Goal: Task Accomplishment & Management: Use online tool/utility

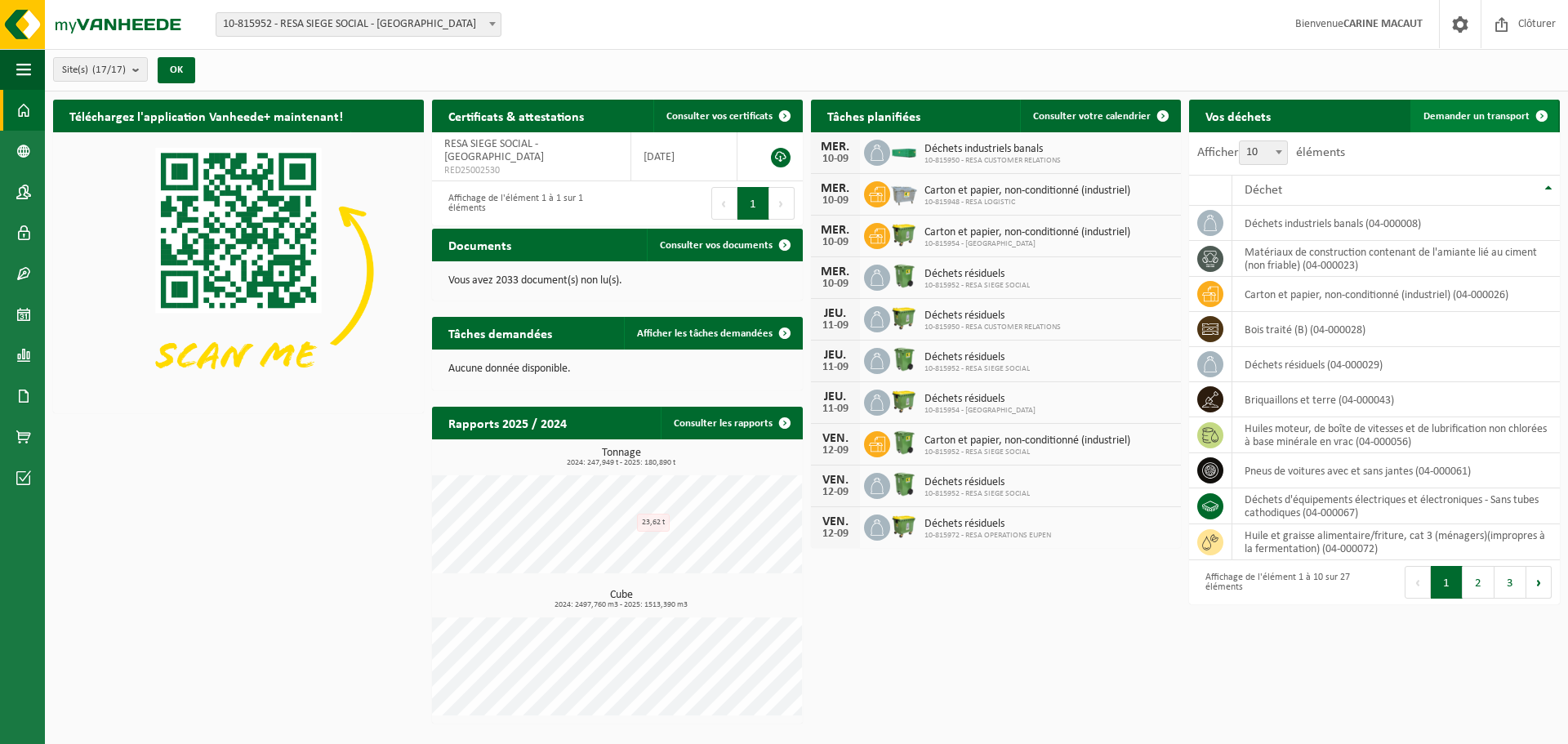
click at [1453, 113] on span "Demander un transport" at bounding box center [1476, 115] width 106 height 10
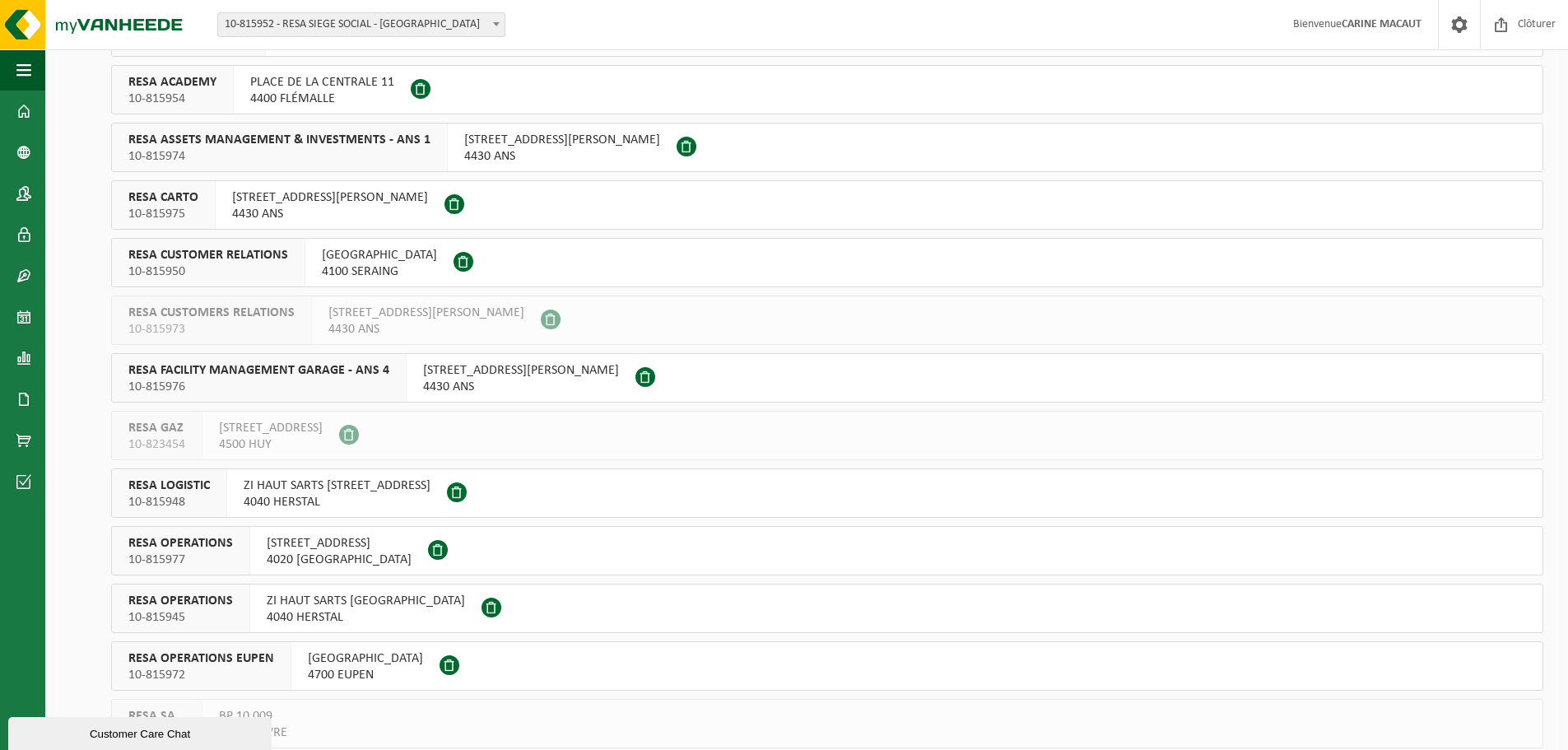
scroll to position [449, 0]
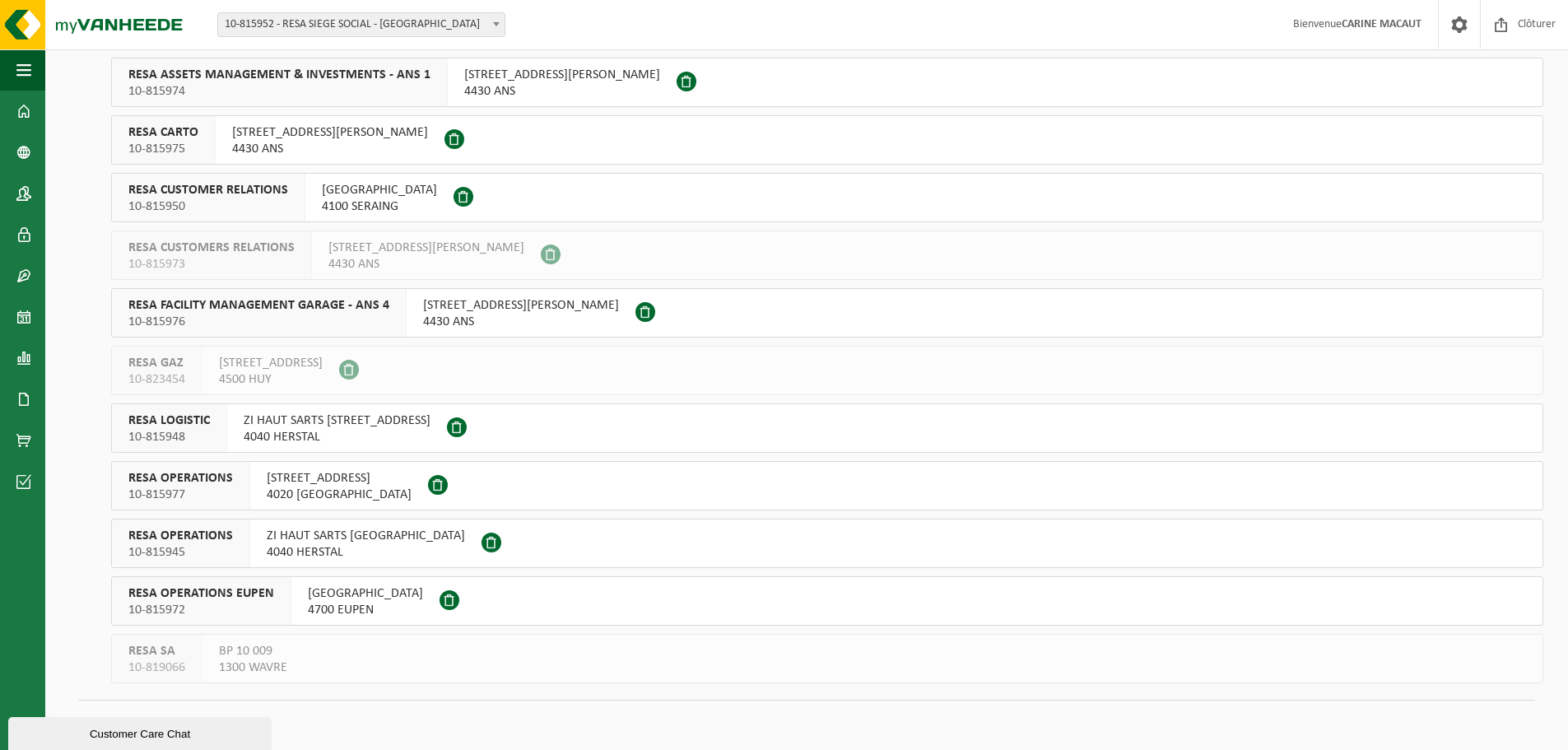
click at [322, 533] on span "ZI HAUT SARTS [GEOGRAPHIC_DATA]" at bounding box center [366, 535] width 198 height 16
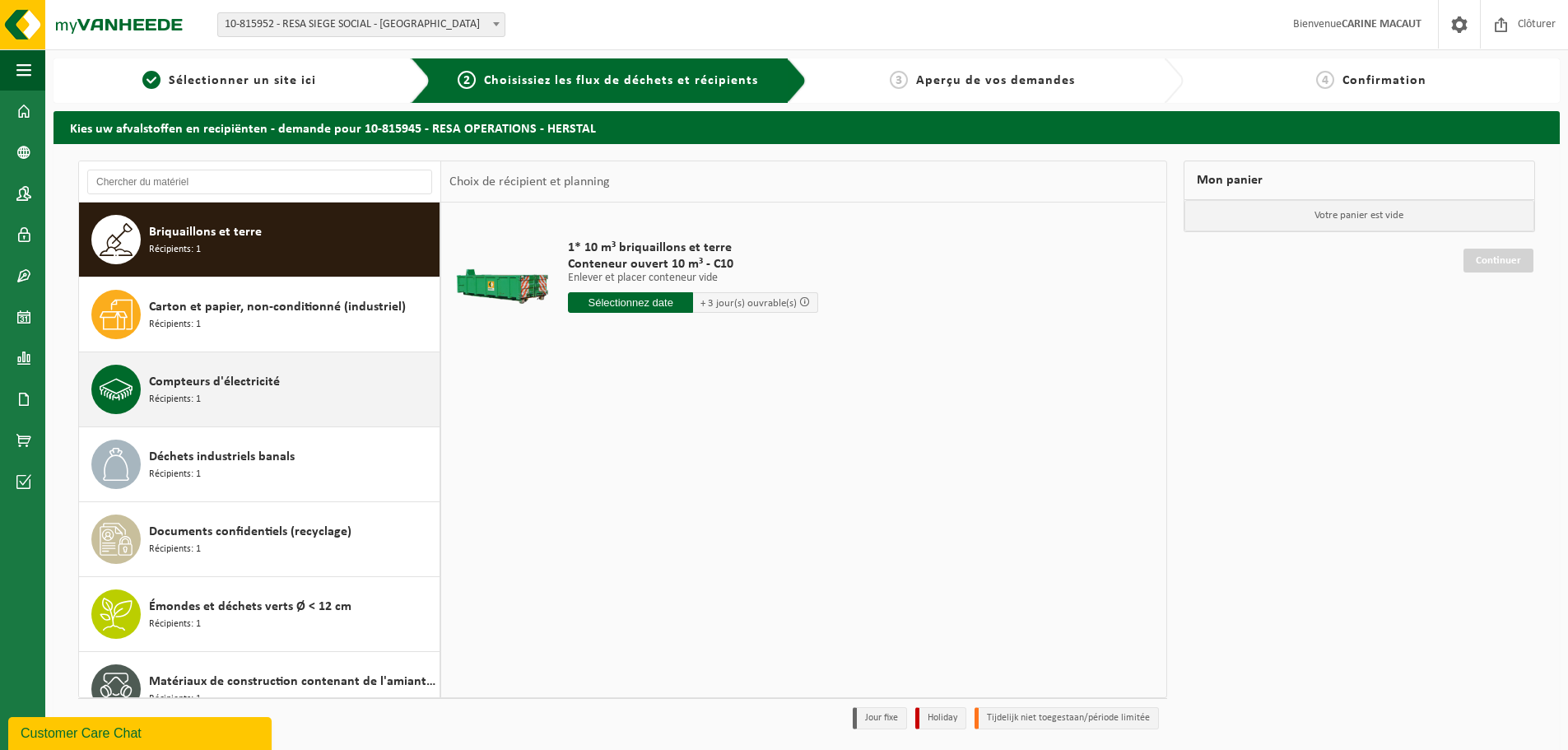
click at [193, 380] on span "Compteurs d'électricité" at bounding box center [215, 382] width 130 height 20
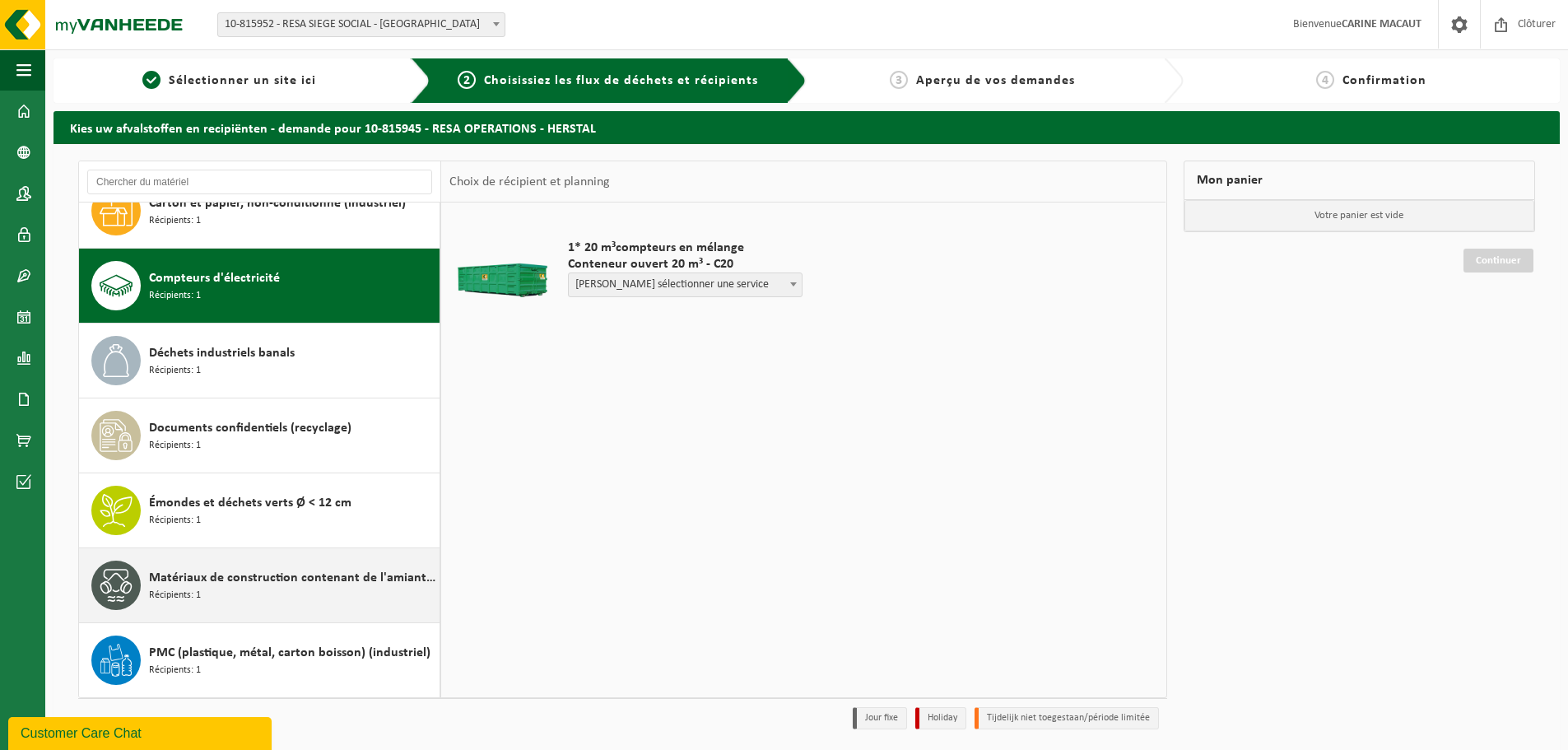
scroll to position [54, 0]
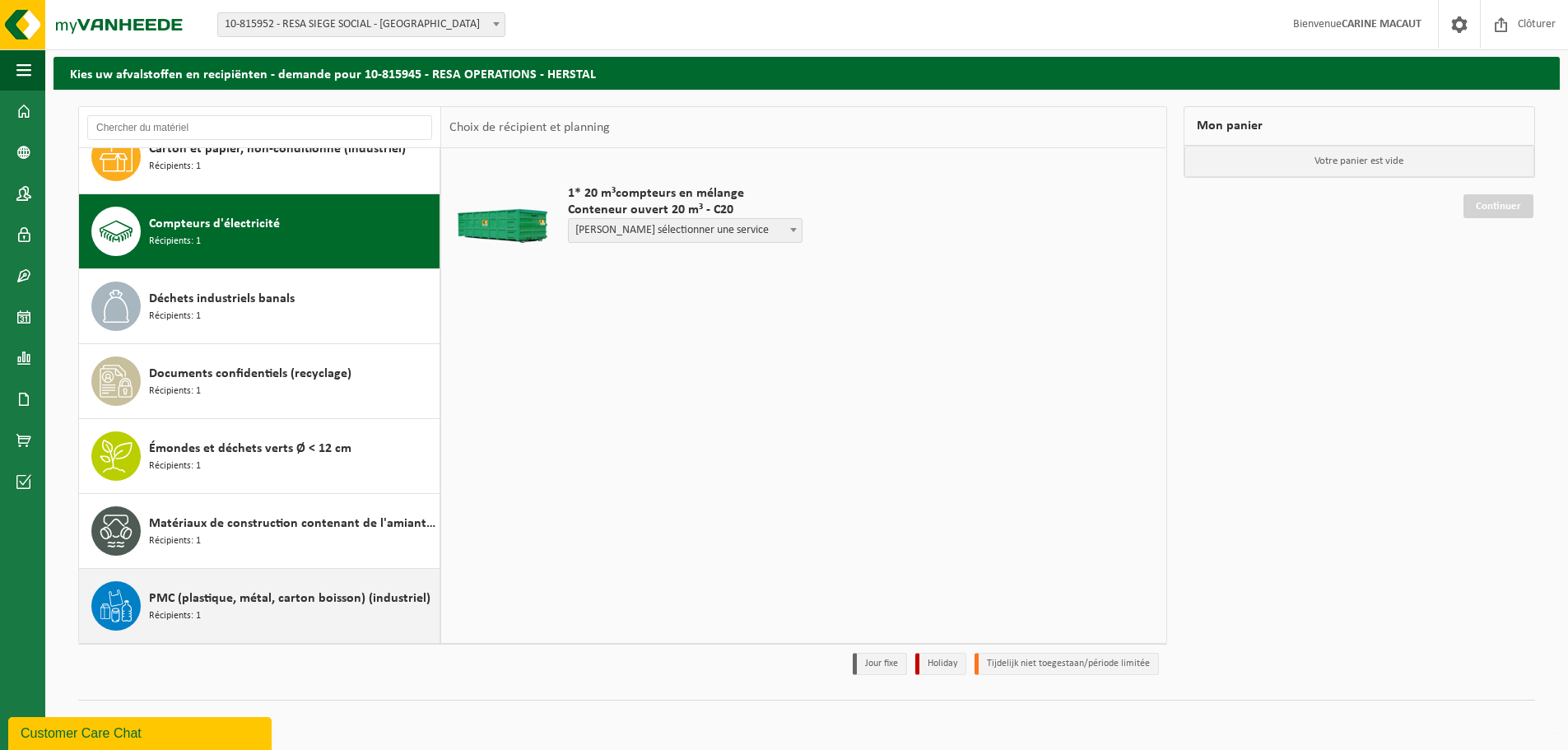
click at [212, 597] on span "PMC (plastique, métal, carton boisson) (industriel)" at bounding box center [290, 599] width 282 height 20
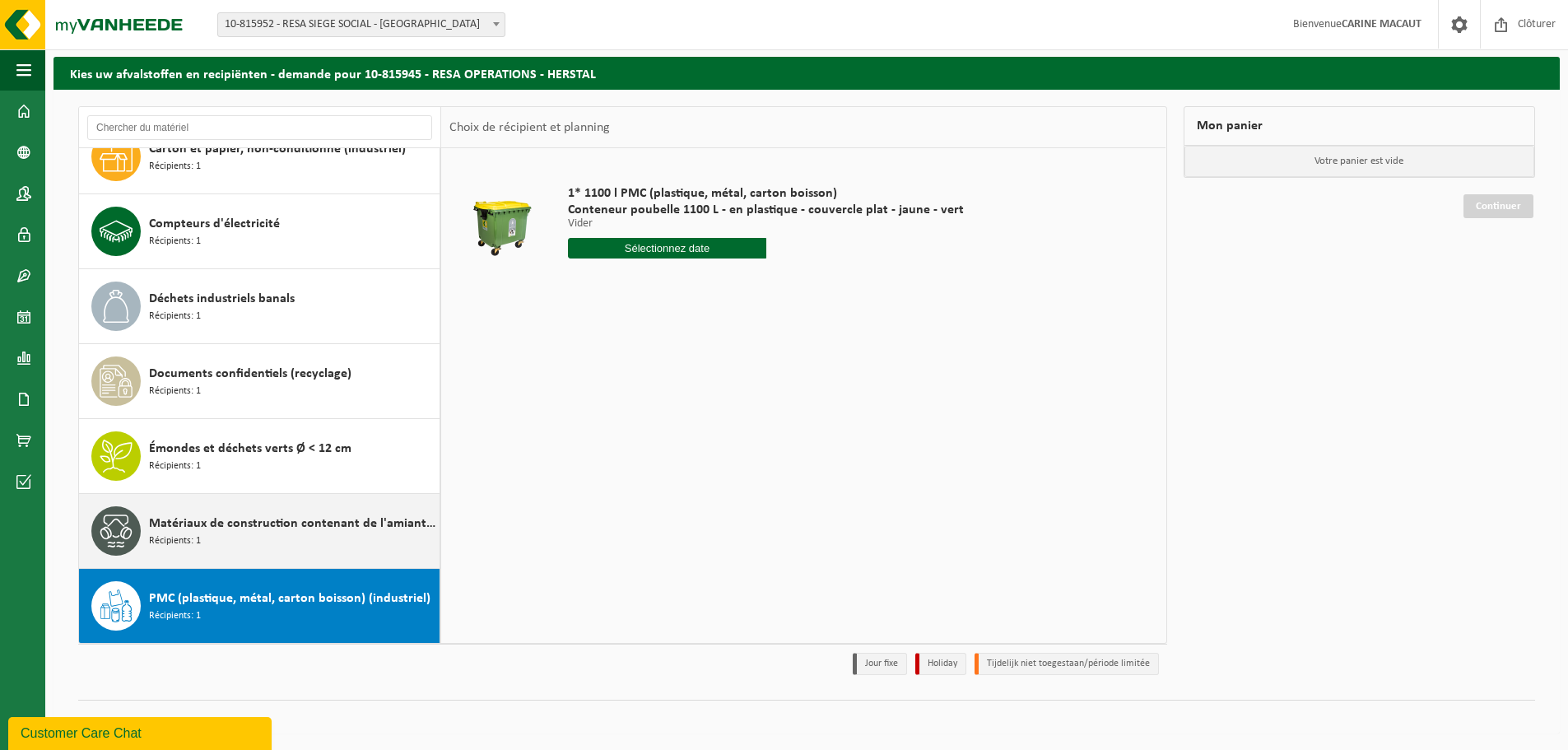
click at [184, 528] on span "Matériaux de construction contenant de l'amiante lié au ciment (non friable)" at bounding box center [292, 523] width 286 height 20
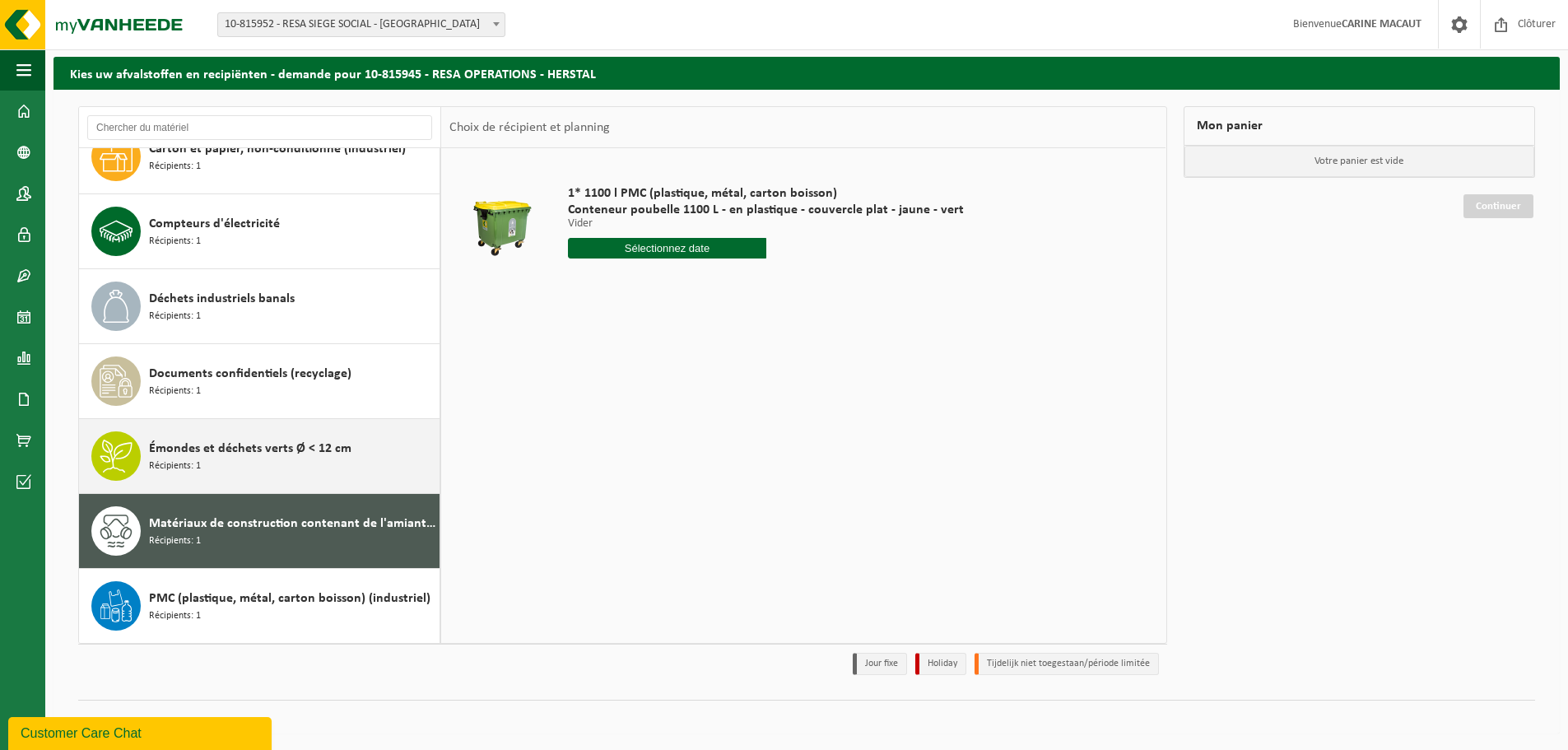
click at [206, 440] on span "Émondes et déchets verts Ø < 12 cm" at bounding box center [250, 448] width 202 height 20
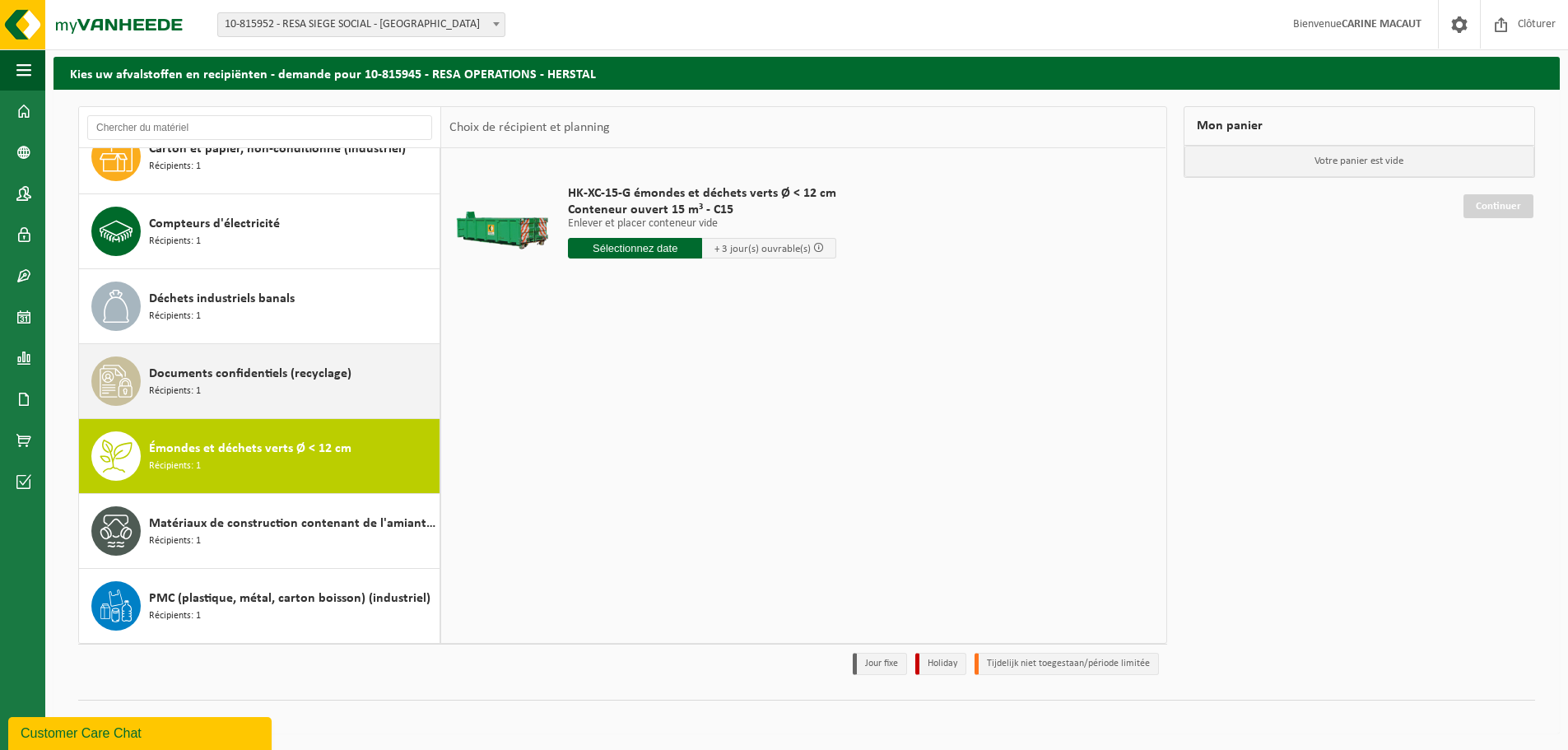
click at [207, 367] on span "Documents confidentiels (recyclage)" at bounding box center [250, 374] width 202 height 20
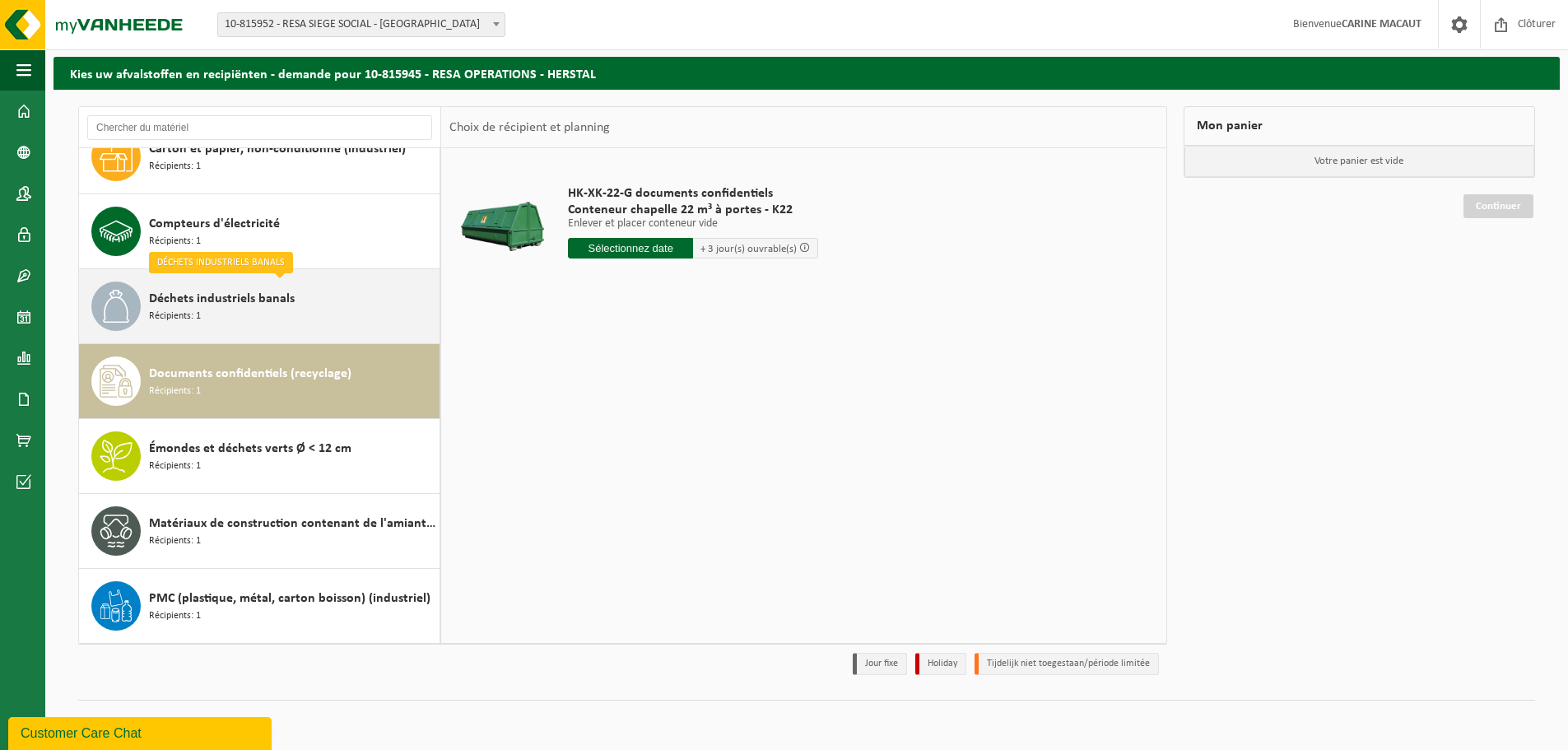
click at [164, 304] on span "Déchets industriels banals" at bounding box center [222, 299] width 146 height 20
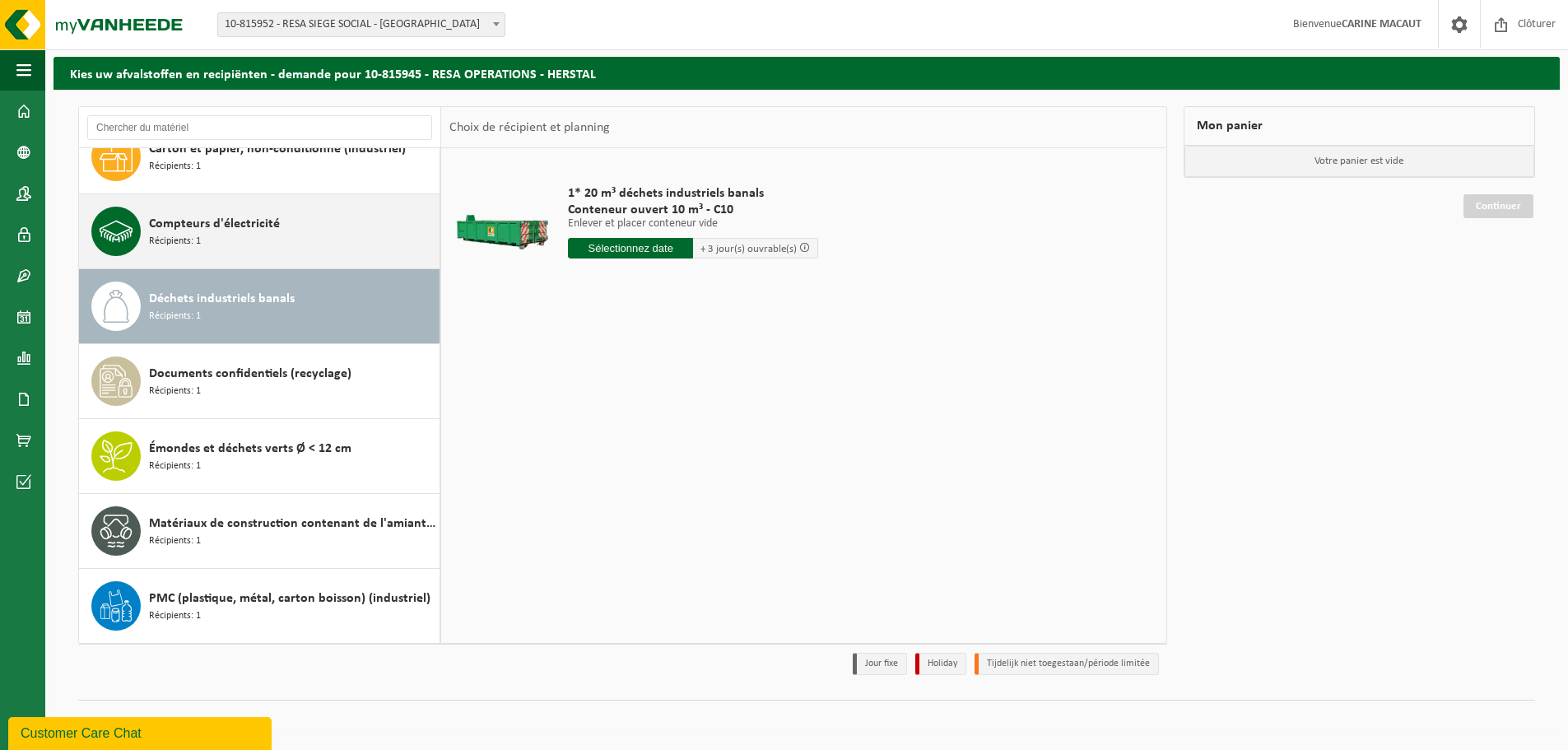
click at [171, 226] on span "Compteurs d'électricité" at bounding box center [215, 223] width 130 height 20
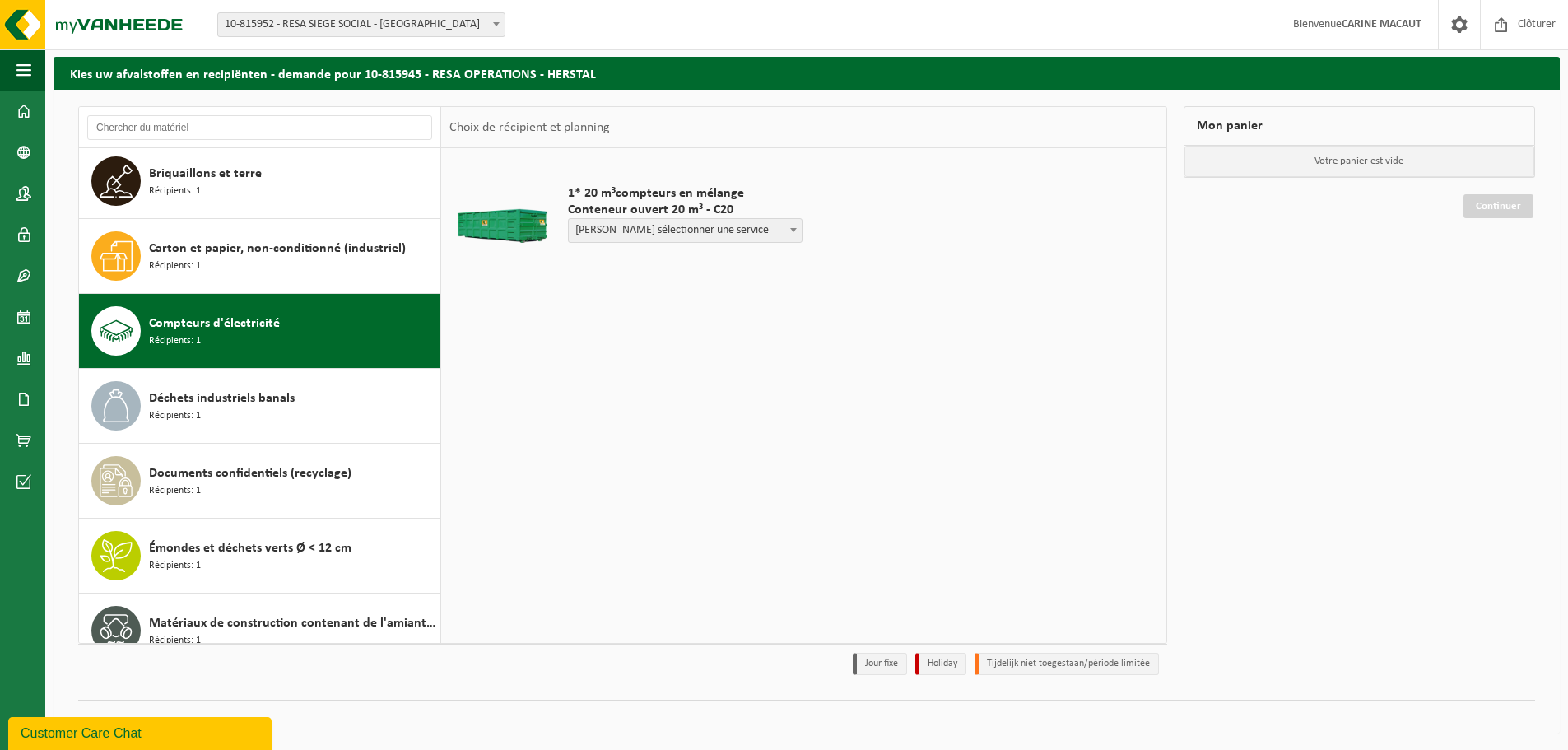
scroll to position [0, 0]
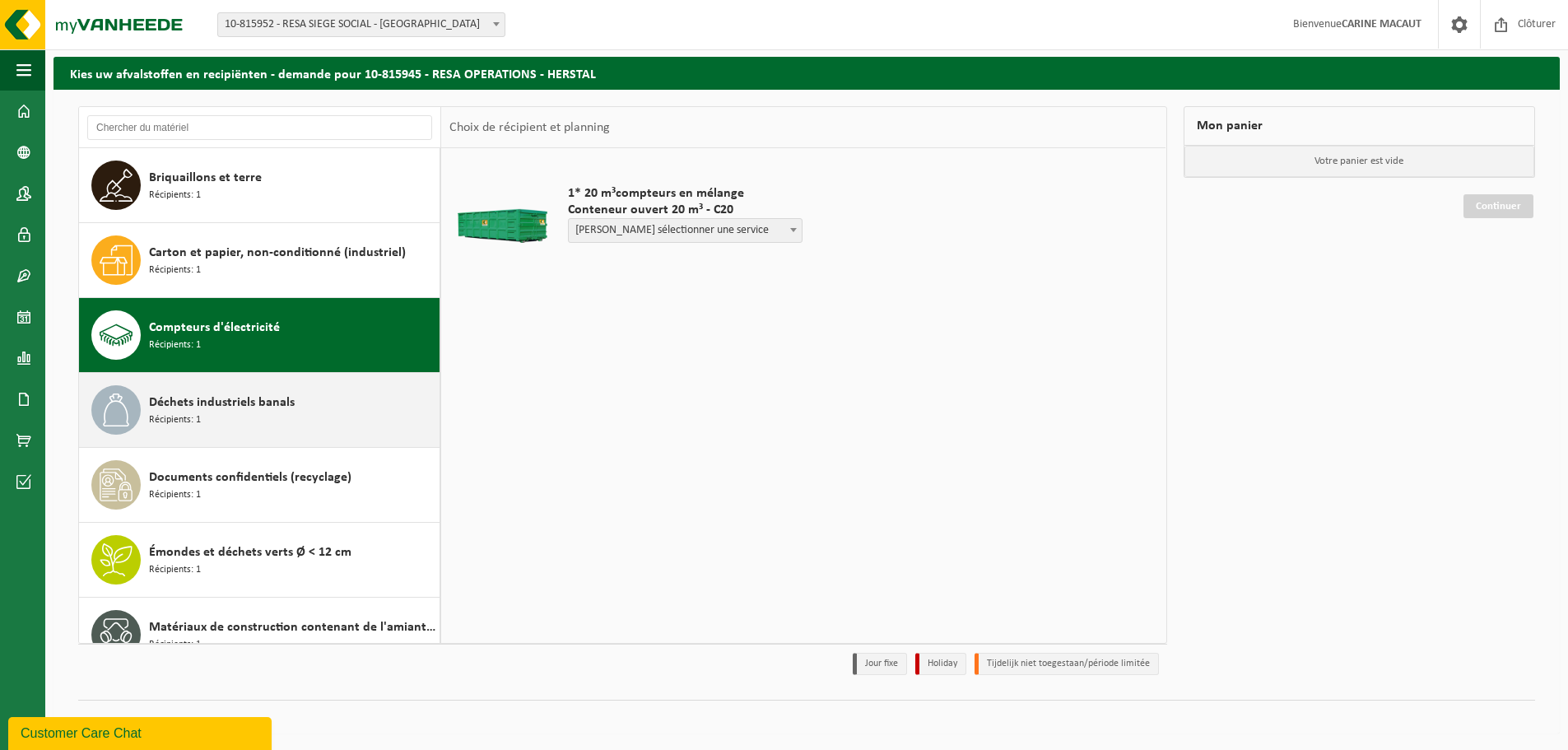
click at [170, 424] on span "Récipients: 1" at bounding box center [175, 420] width 52 height 16
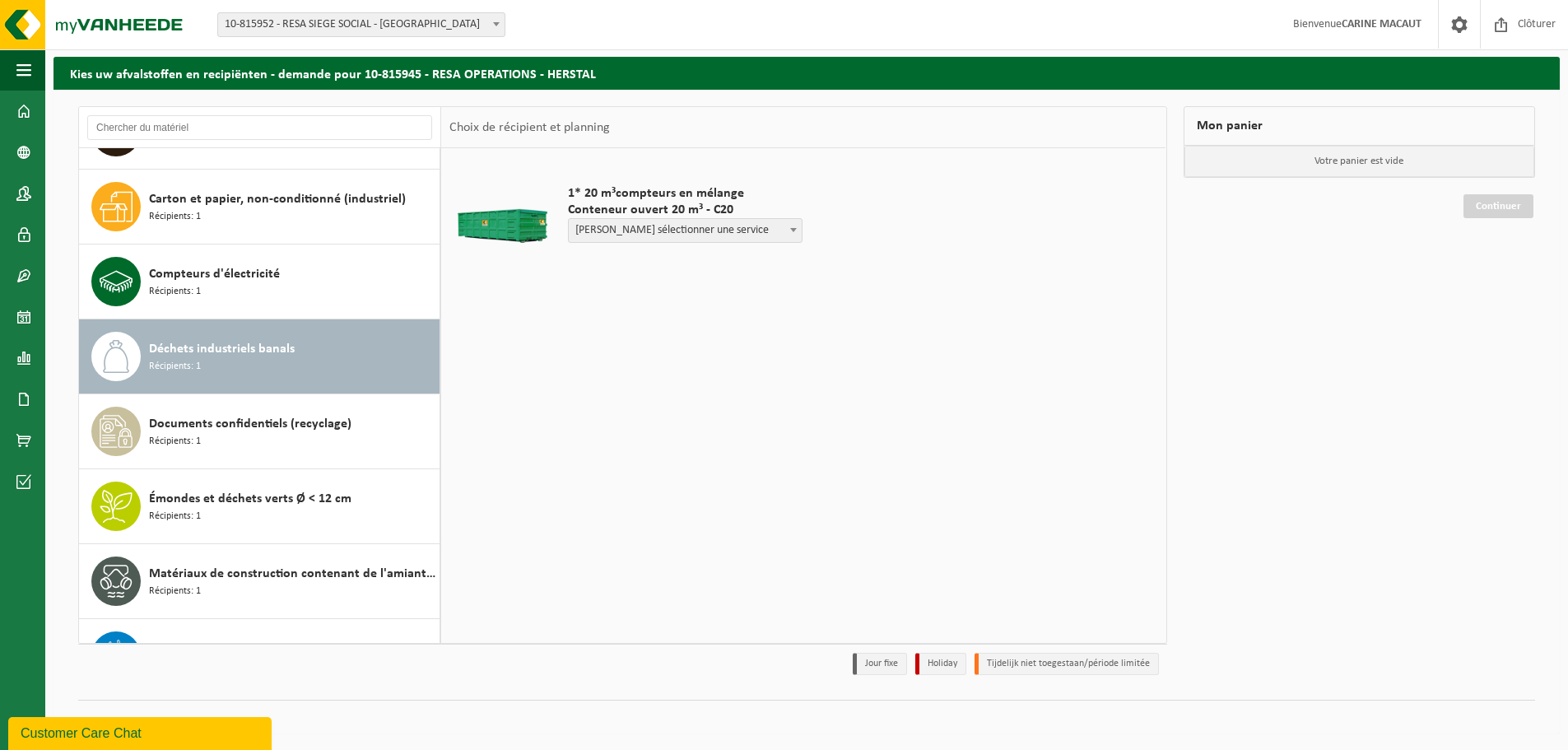
scroll to position [104, 0]
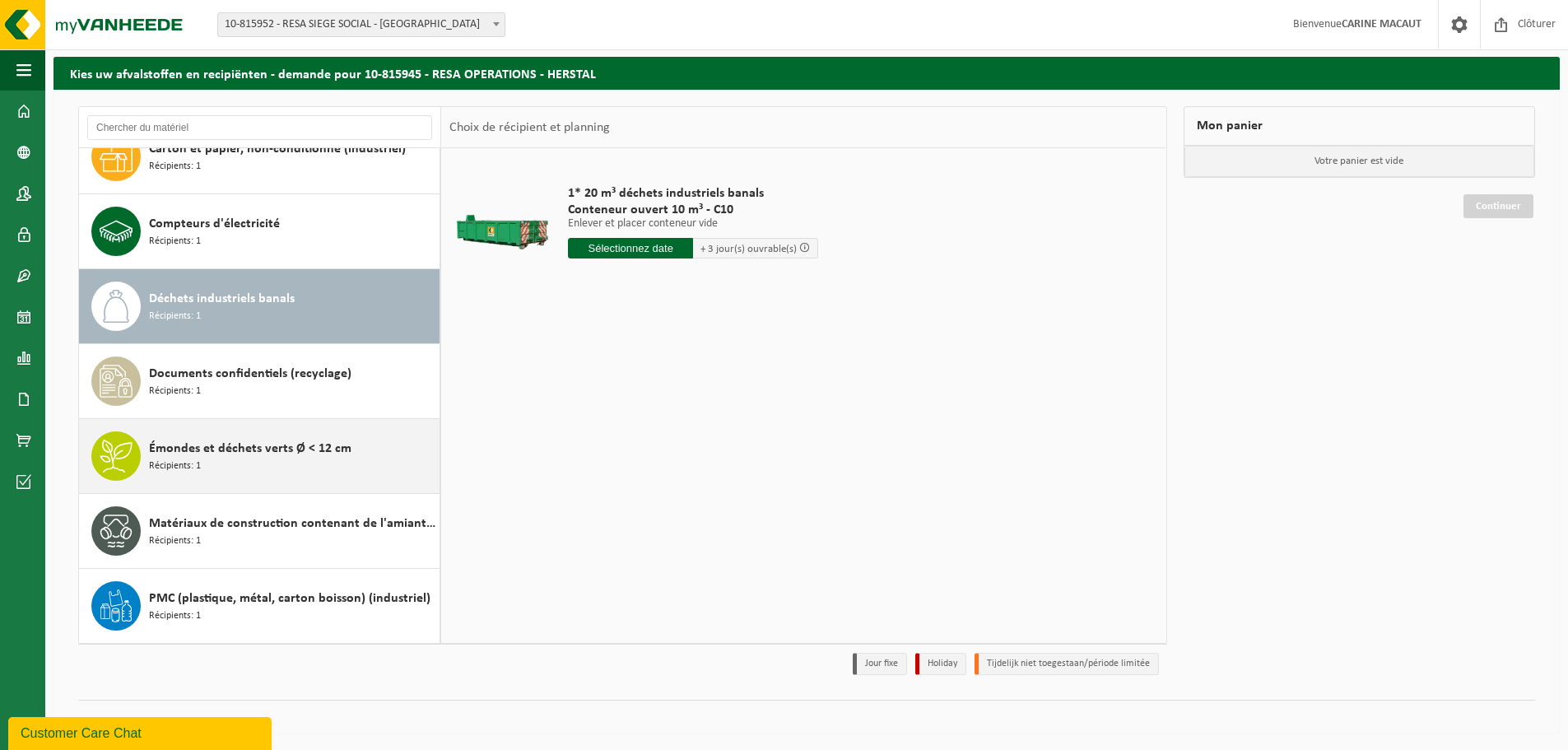
click at [181, 455] on span "Émondes et déchets verts Ø < 12 cm" at bounding box center [250, 448] width 202 height 20
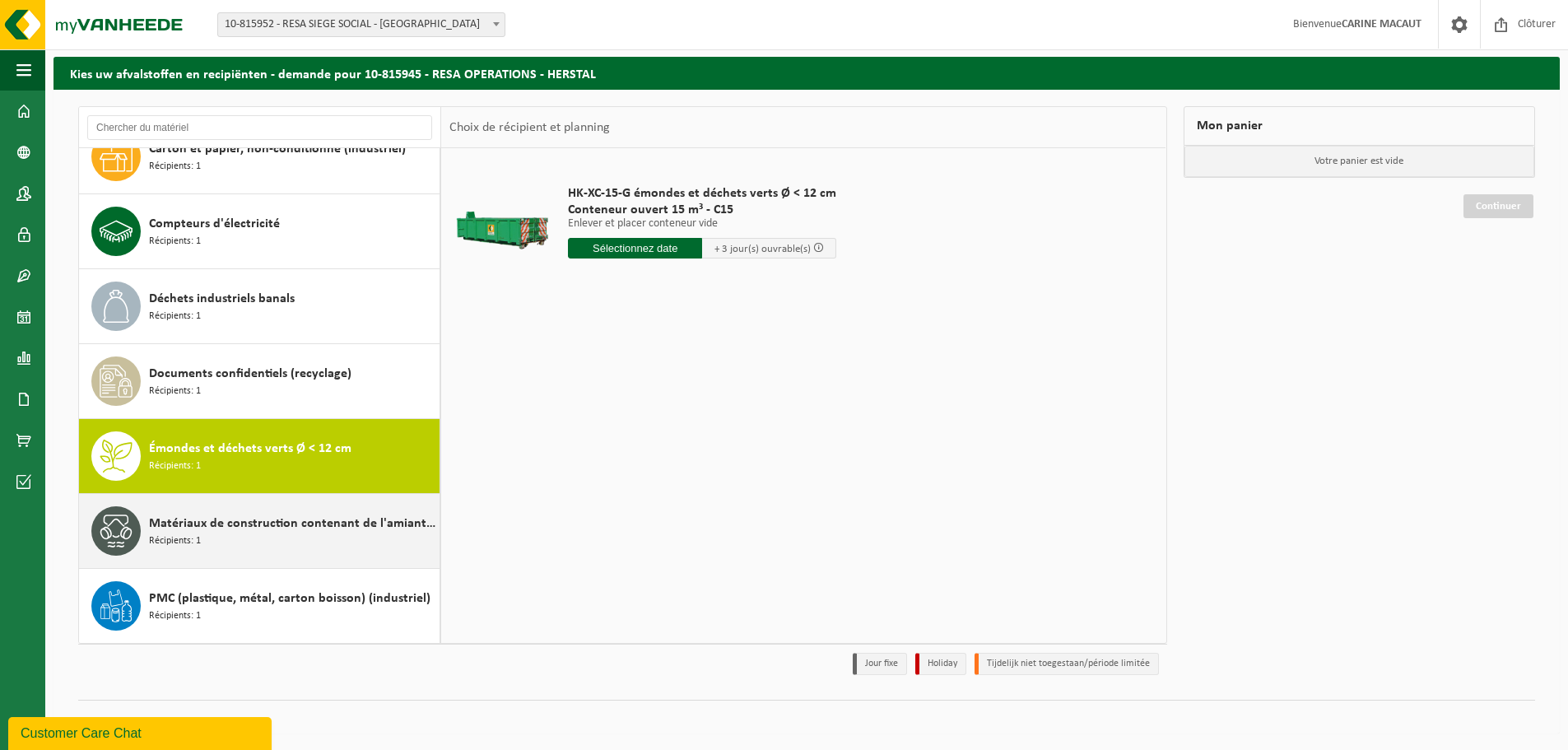
click at [206, 530] on span "Matériaux de construction contenant de l'amiante lié au ciment (non friable)" at bounding box center [292, 523] width 286 height 20
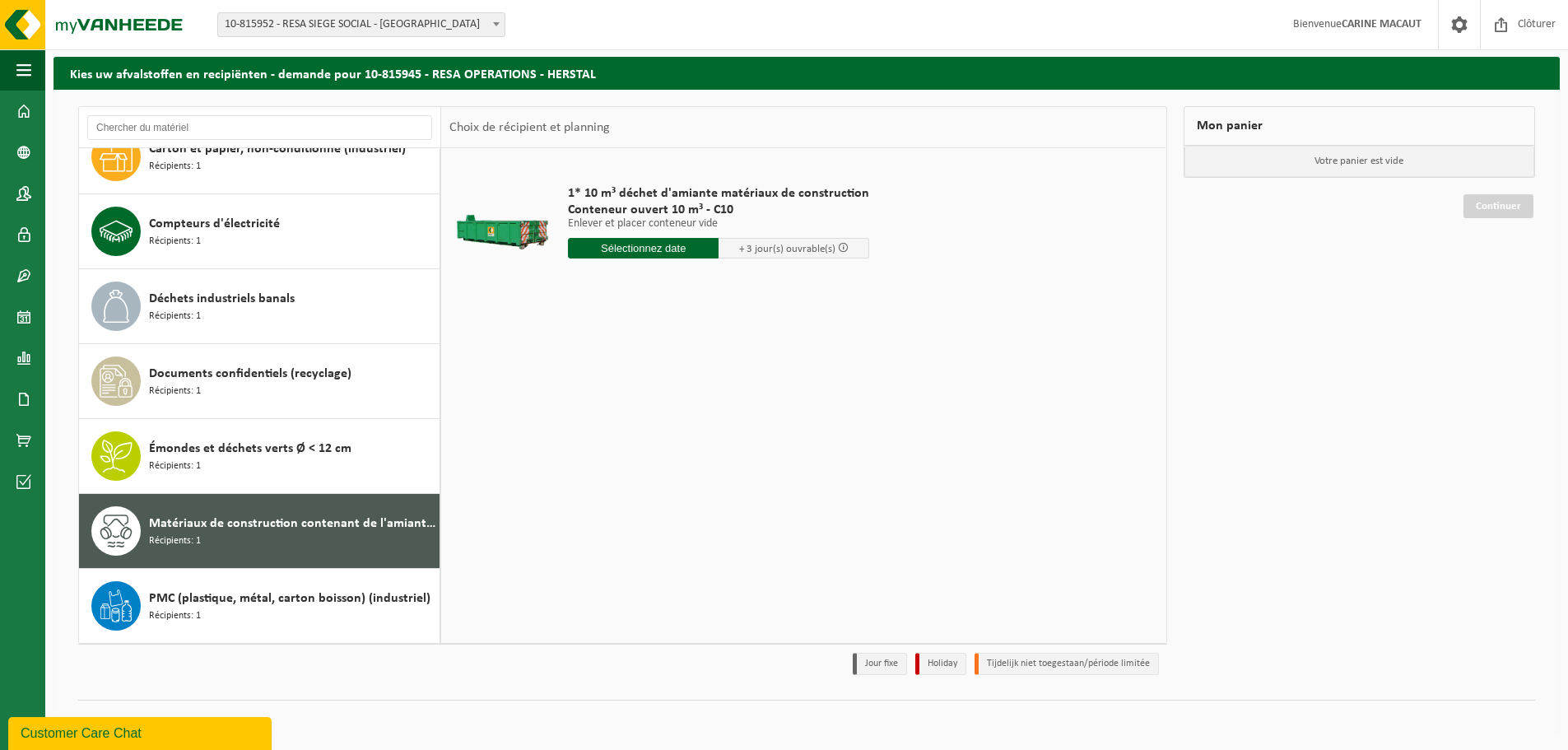
scroll to position [0, 0]
